Goal: Information Seeking & Learning: Learn about a topic

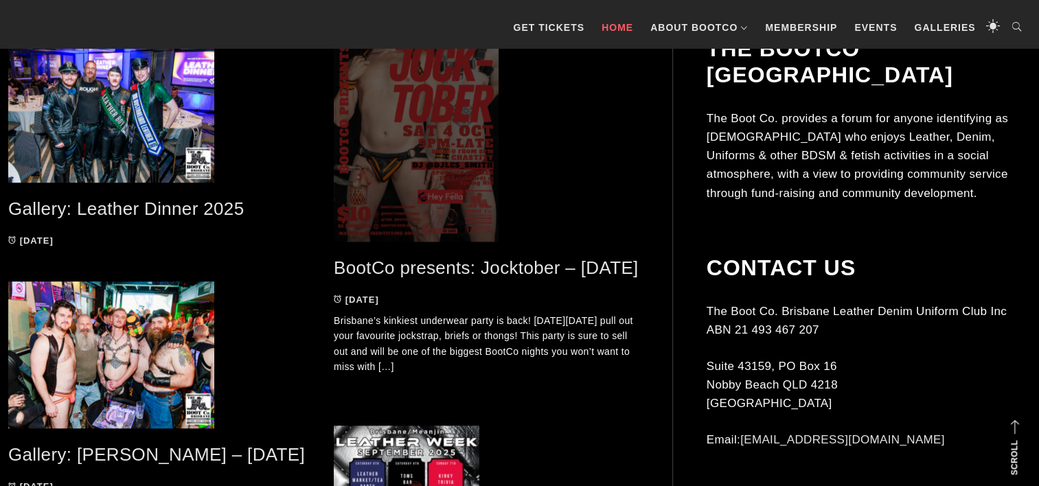
scroll to position [702, 0]
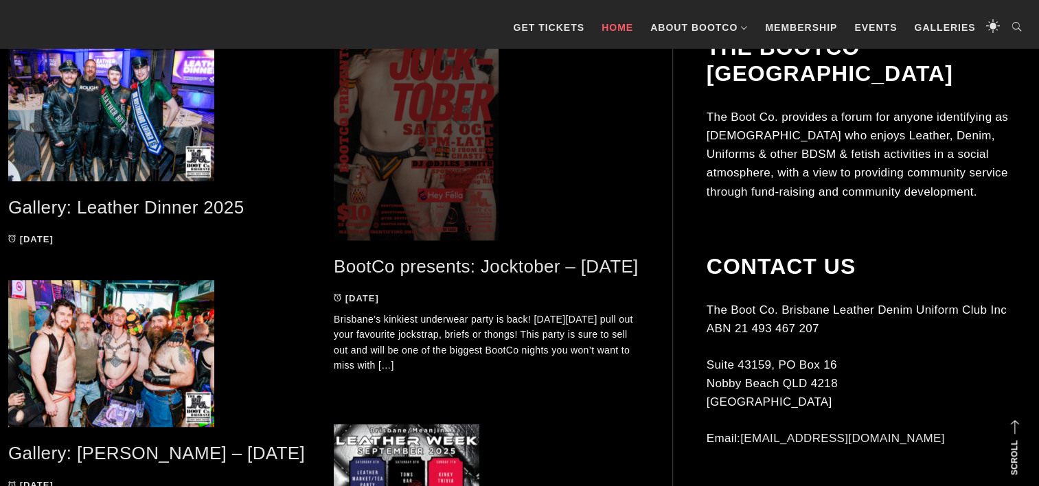
click at [418, 164] on span at bounding box center [486, 137] width 305 height 206
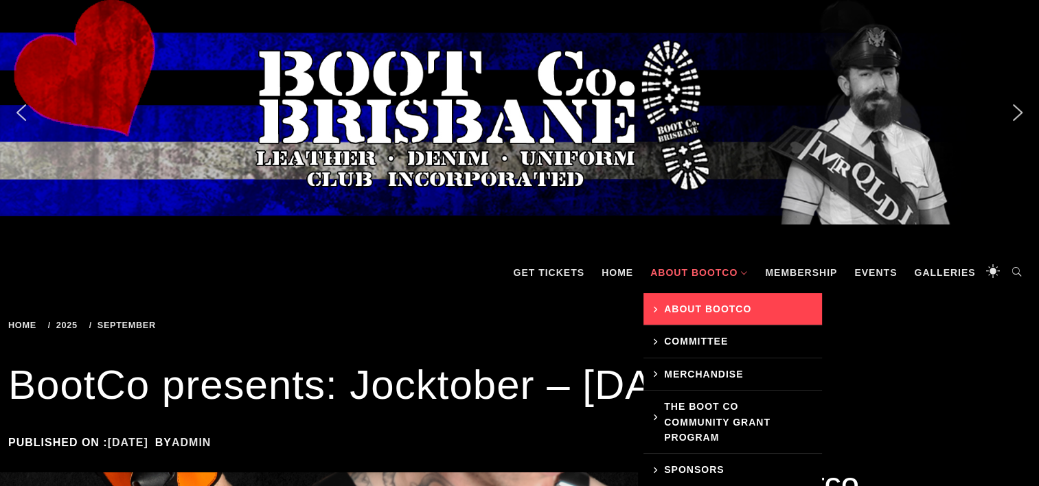
click at [696, 300] on link "About BootCo" at bounding box center [733, 309] width 179 height 32
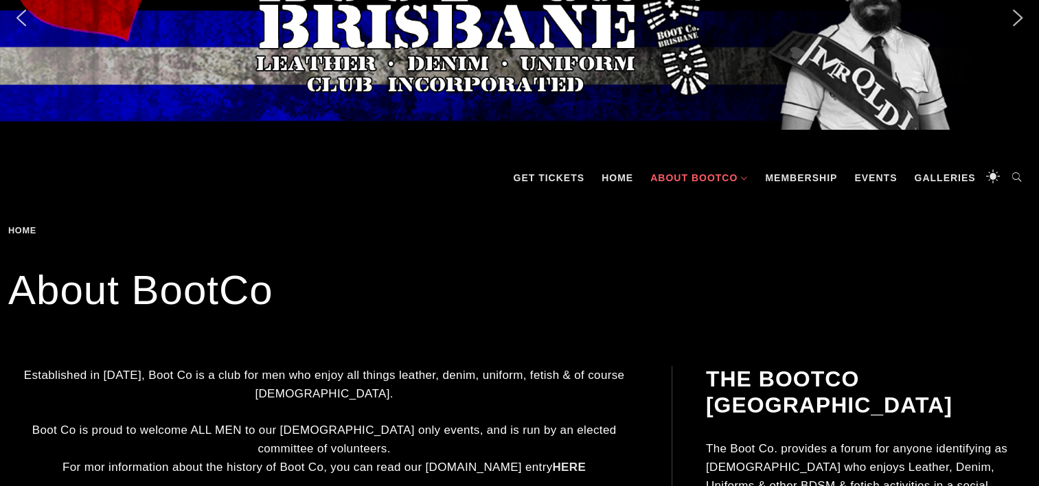
scroll to position [91, 0]
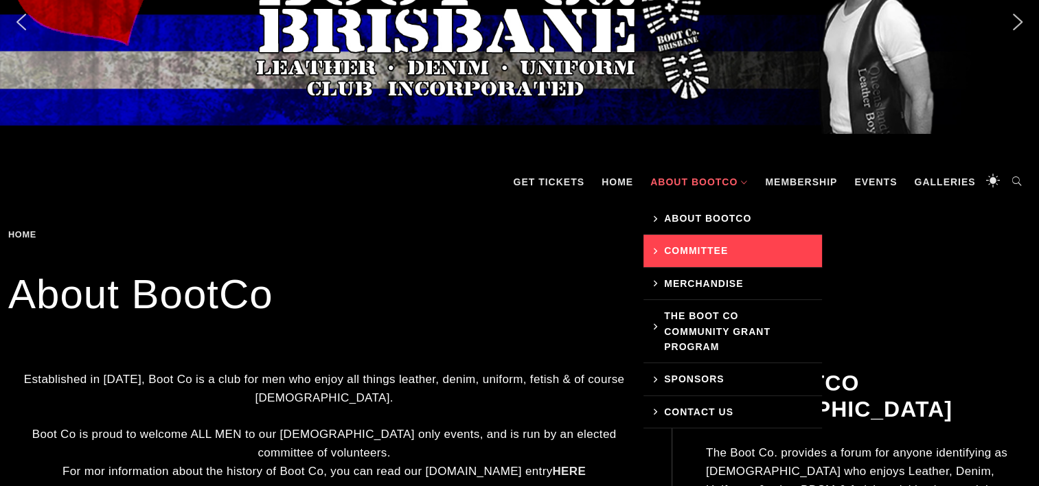
click at [687, 251] on link "Committee" at bounding box center [733, 251] width 179 height 32
